Goal: Navigation & Orientation: Find specific page/section

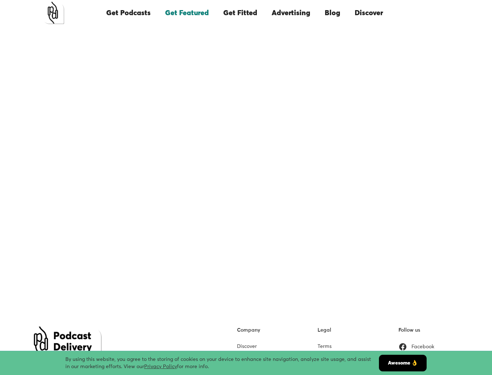
click at [238, 14] on link "Get Fitted" at bounding box center [240, 13] width 48 height 25
click at [55, 16] on img "home" at bounding box center [53, 13] width 22 height 22
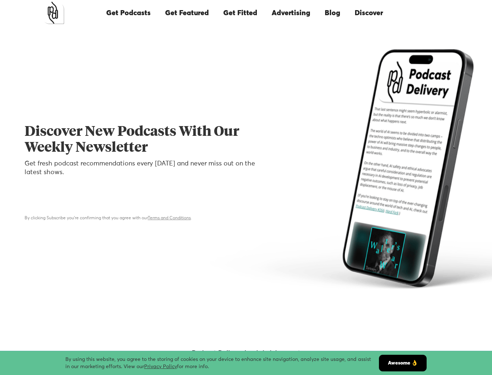
click at [124, 11] on link "Get Podcasts" at bounding box center [128, 13] width 59 height 25
